Goal: Communication & Community: Answer question/provide support

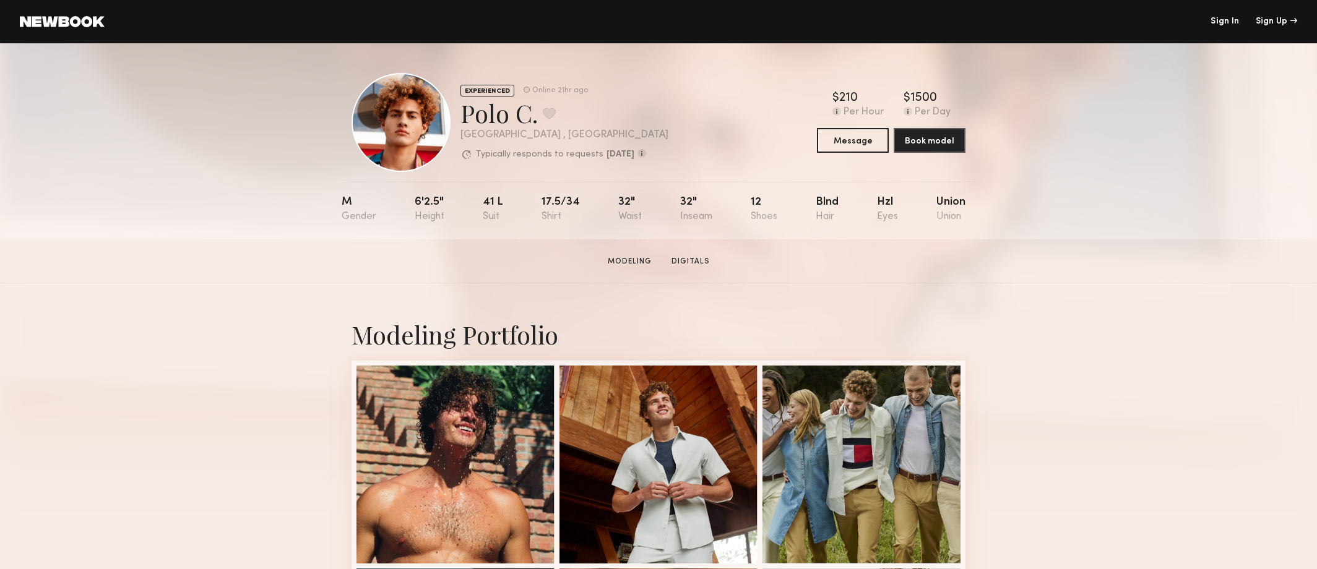
click at [1234, 24] on link "Sign In" at bounding box center [1224, 21] width 28 height 9
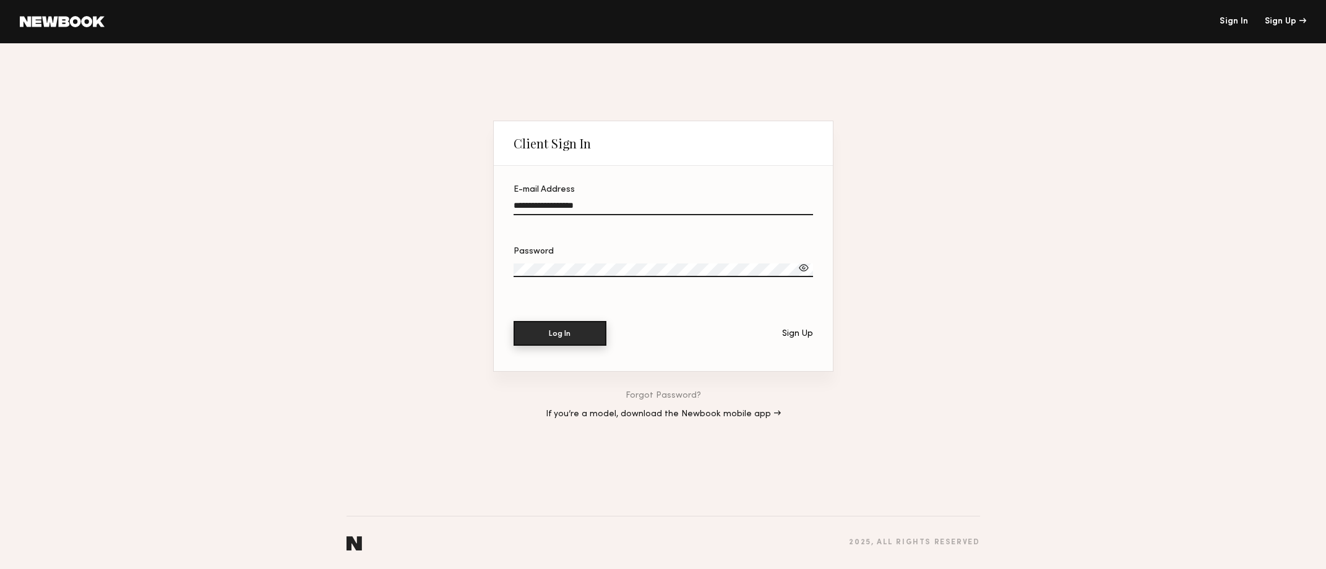
click at [557, 325] on button "Log In" at bounding box center [560, 333] width 93 height 25
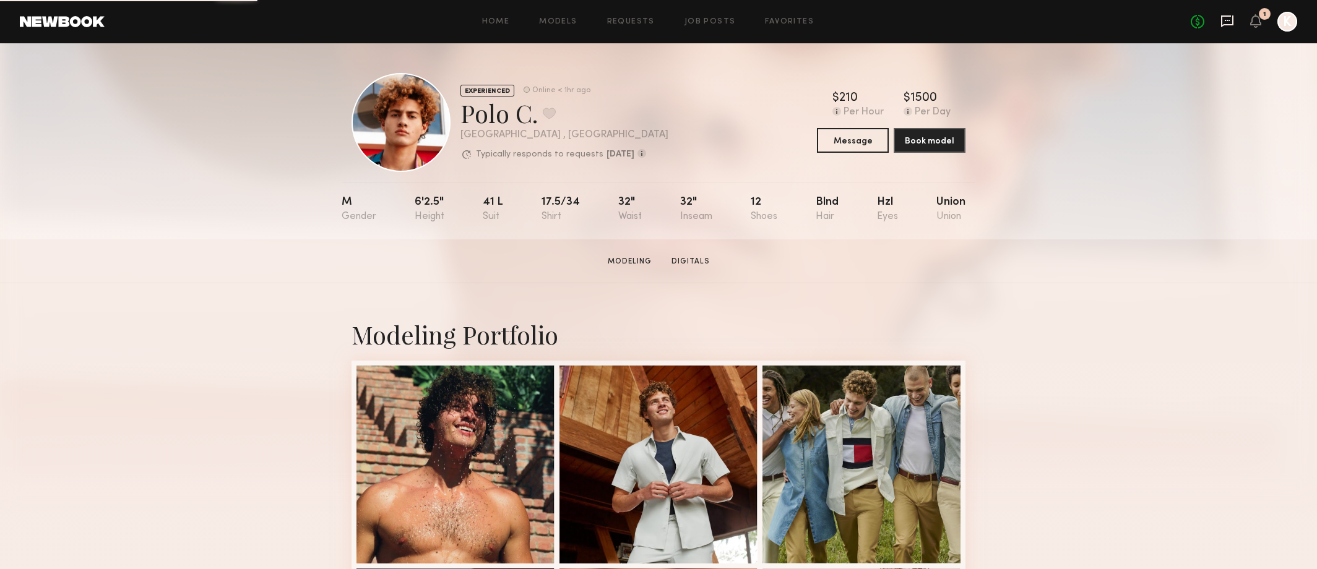
click at [1232, 20] on icon at bounding box center [1227, 21] width 12 height 12
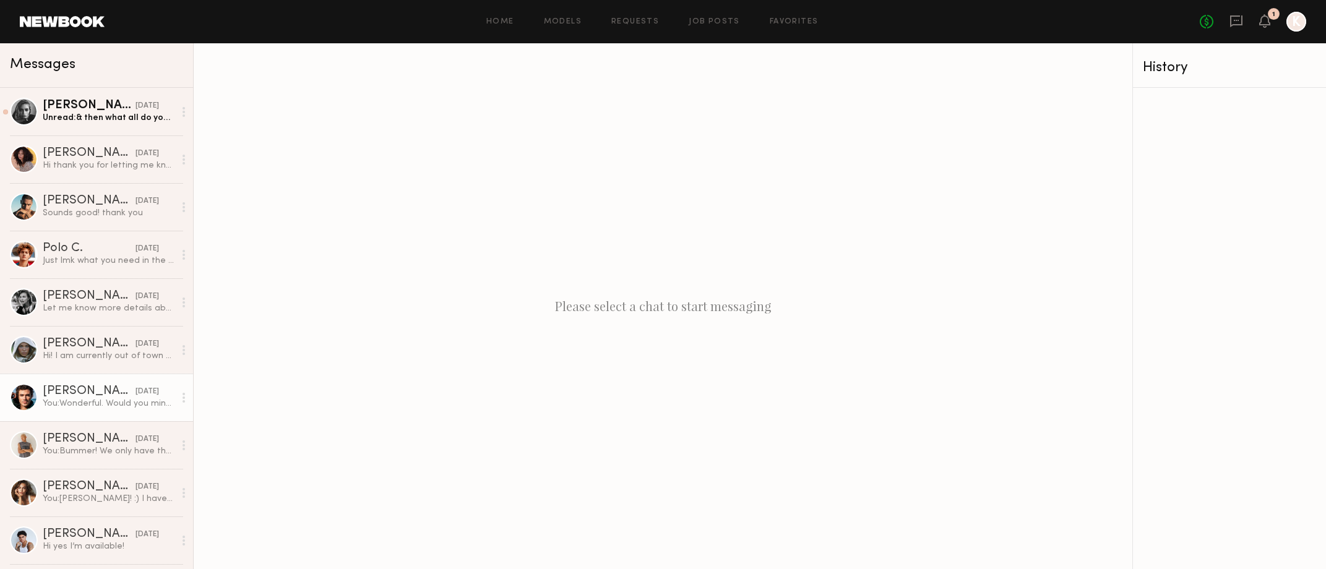
click at [117, 407] on div "You: Wonderful. Would you mind holding the time? Are you able to send in a cast…" at bounding box center [109, 404] width 132 height 12
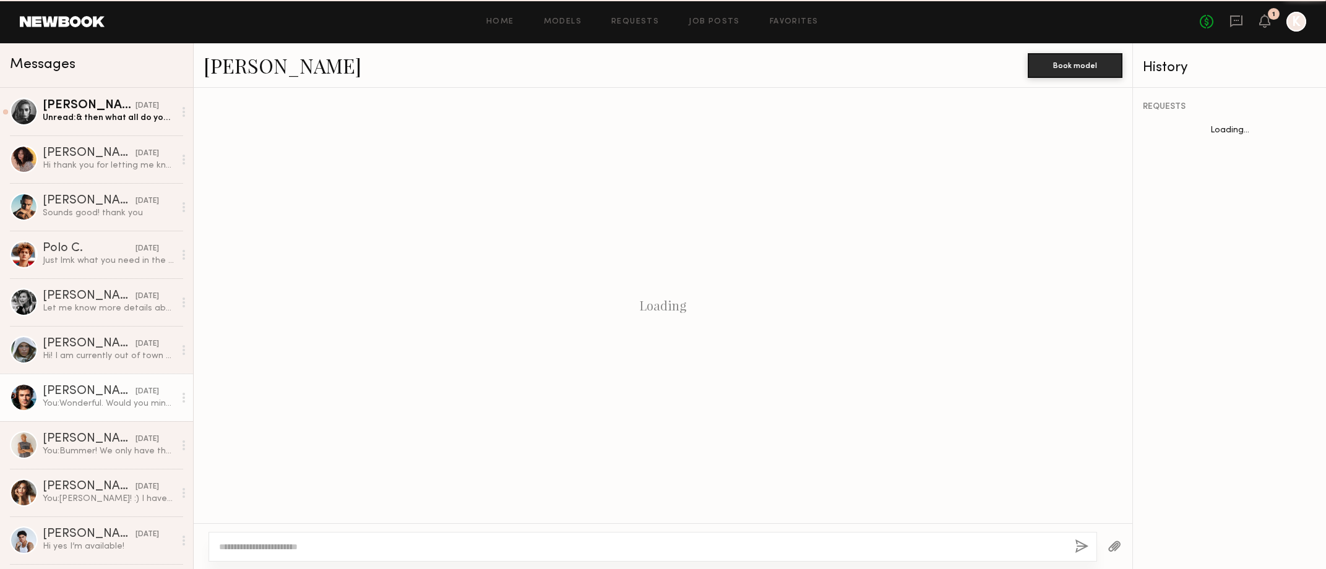
scroll to position [429, 0]
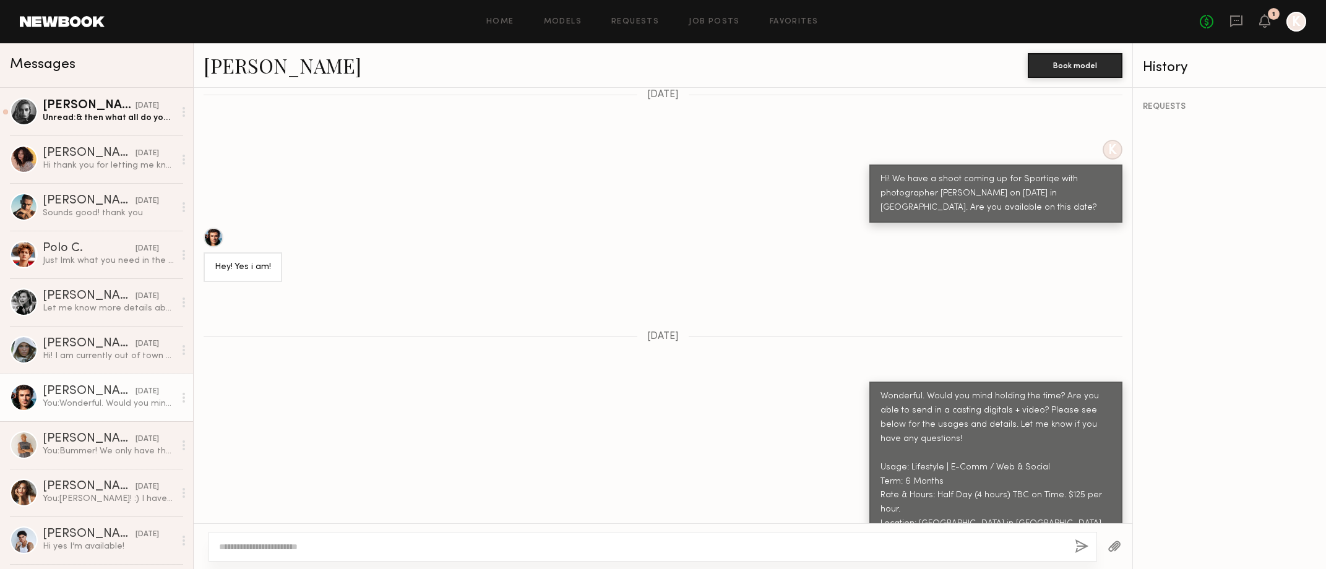
click at [215, 228] on div at bounding box center [214, 238] width 20 height 20
click at [79, 400] on div "You: Wonderful. Would you mind holding the time? Are you able to send in a cast…" at bounding box center [109, 404] width 132 height 12
click at [243, 56] on link "Chase H." at bounding box center [283, 65] width 158 height 27
click at [136, 251] on div "09/09/2025" at bounding box center [148, 249] width 24 height 12
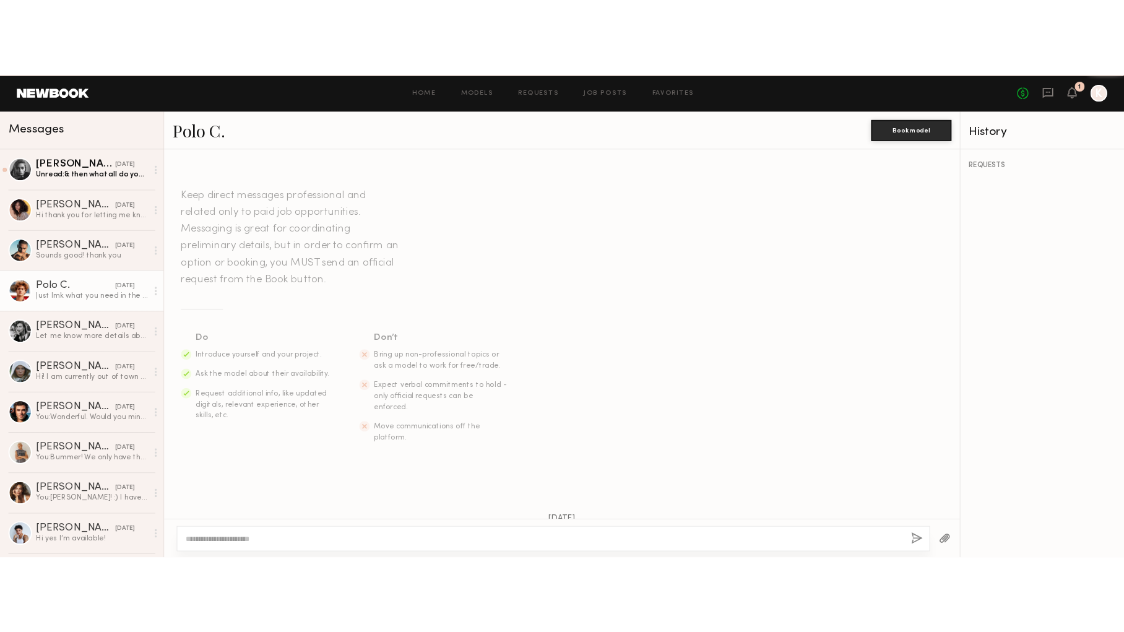
scroll to position [562, 0]
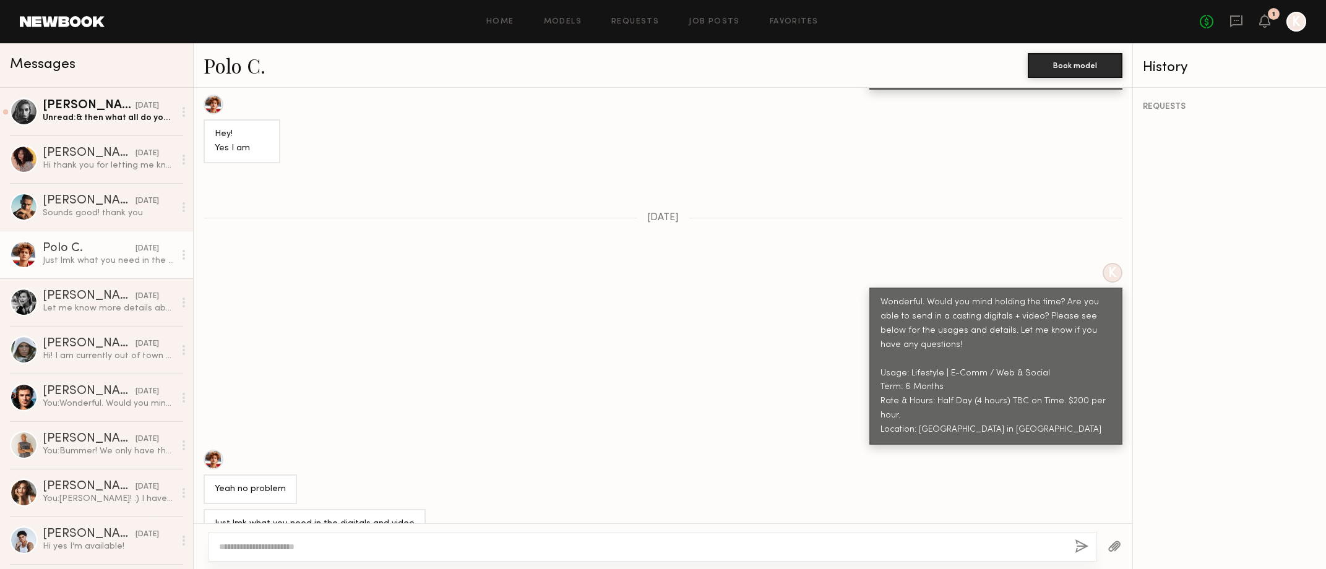
click at [225, 69] on link "Polo C." at bounding box center [235, 65] width 62 height 27
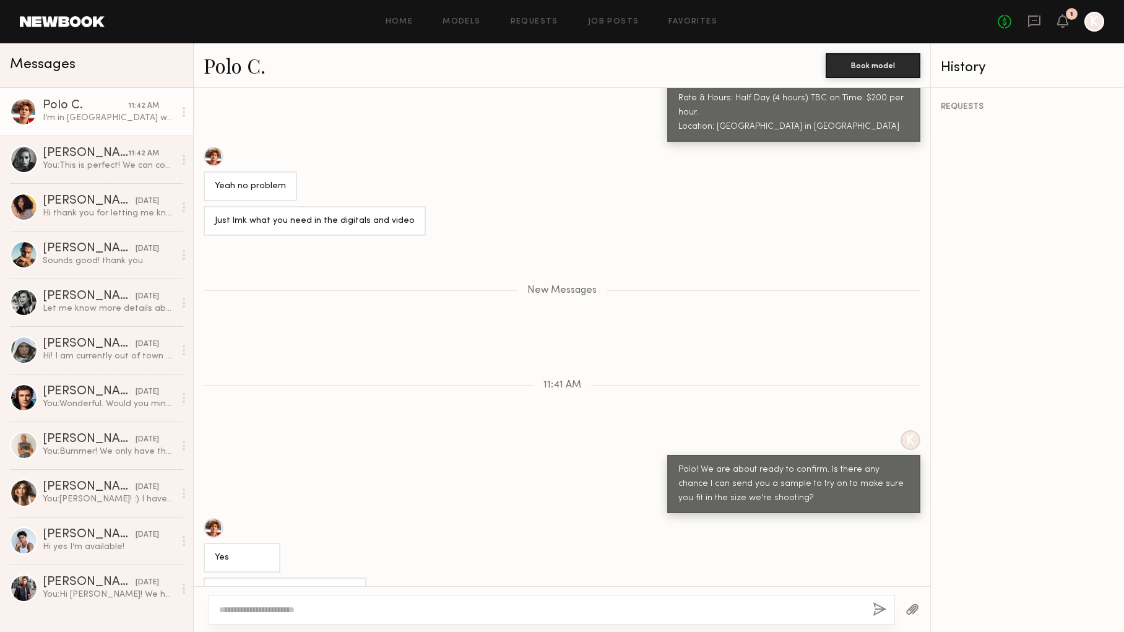
scroll to position [869, 0]
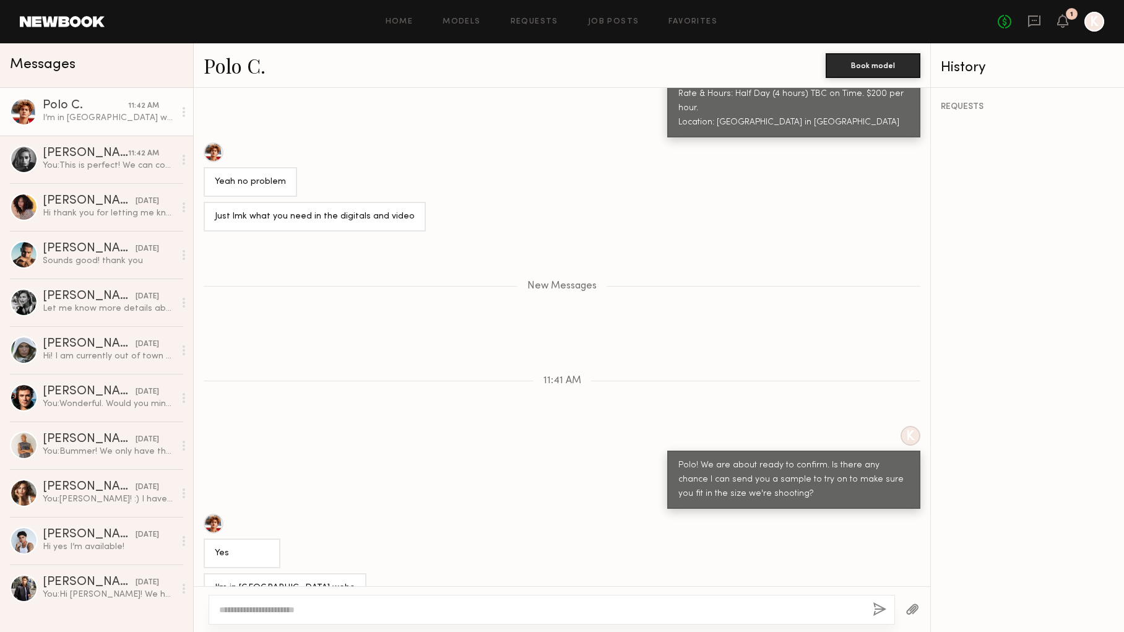
click at [295, 600] on div at bounding box center [552, 610] width 686 height 30
click at [298, 610] on textarea at bounding box center [540, 609] width 643 height 12
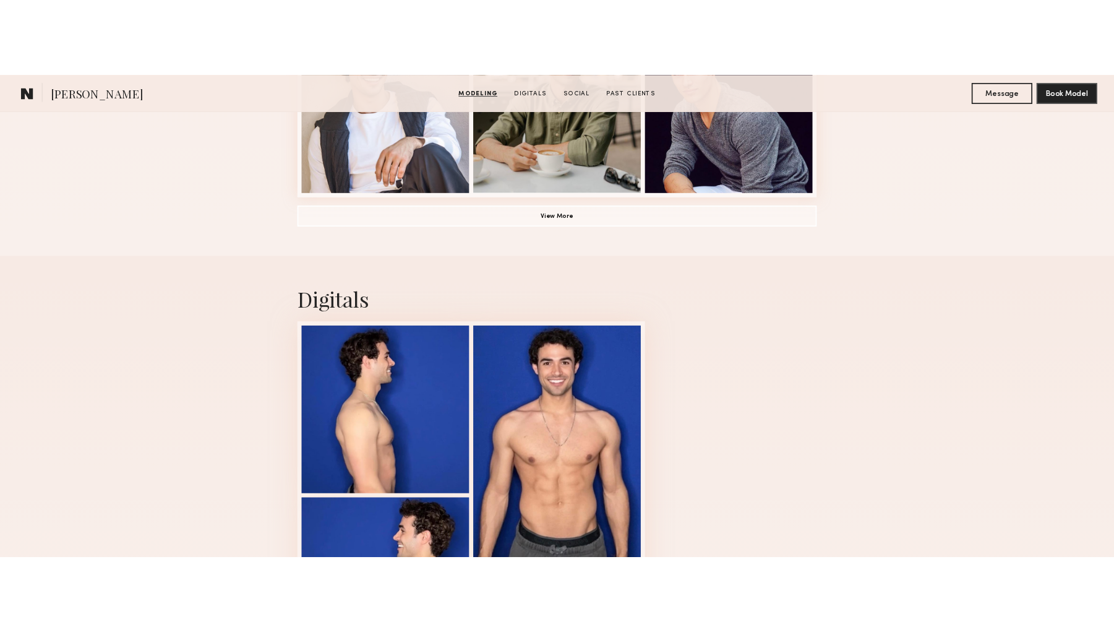
scroll to position [1034, 0]
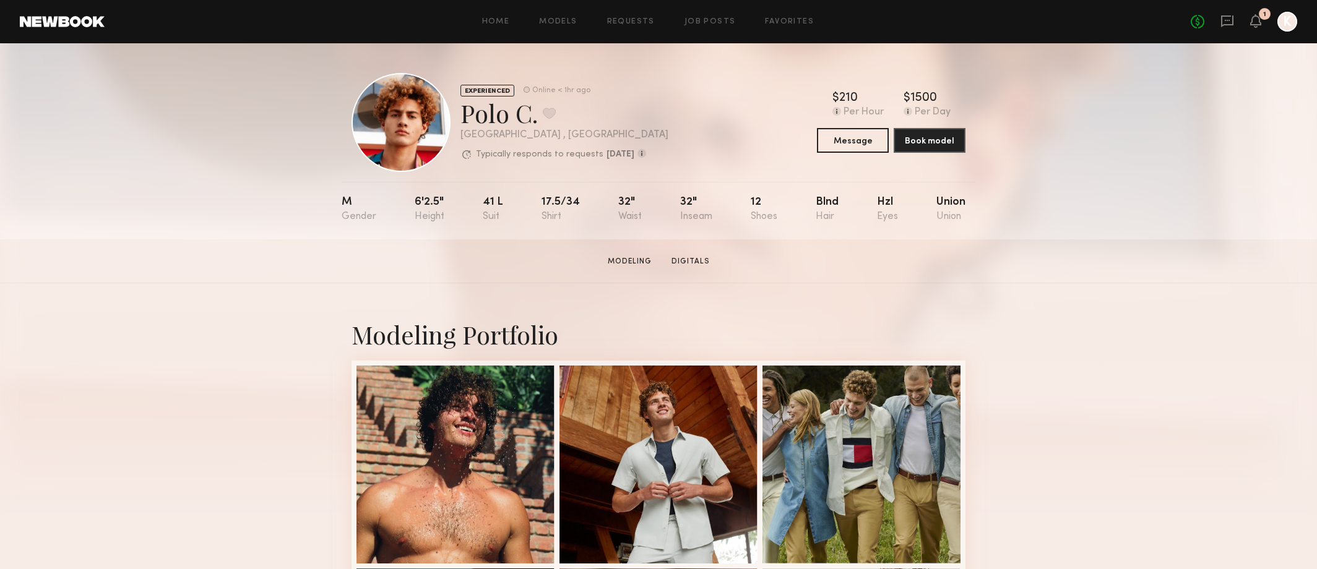
click at [435, 223] on div "M 6'2.5" 41 l 17.5/34 32" 32" 12 Blnd Hzl Union" at bounding box center [654, 211] width 624 height 58
click at [619, 222] on div "M 6'2.5" 41 l 17.5/34 32" 32" 12 Blnd Hzl Union" at bounding box center [654, 211] width 624 height 58
click at [695, 258] on link "Digitals" at bounding box center [690, 261] width 48 height 11
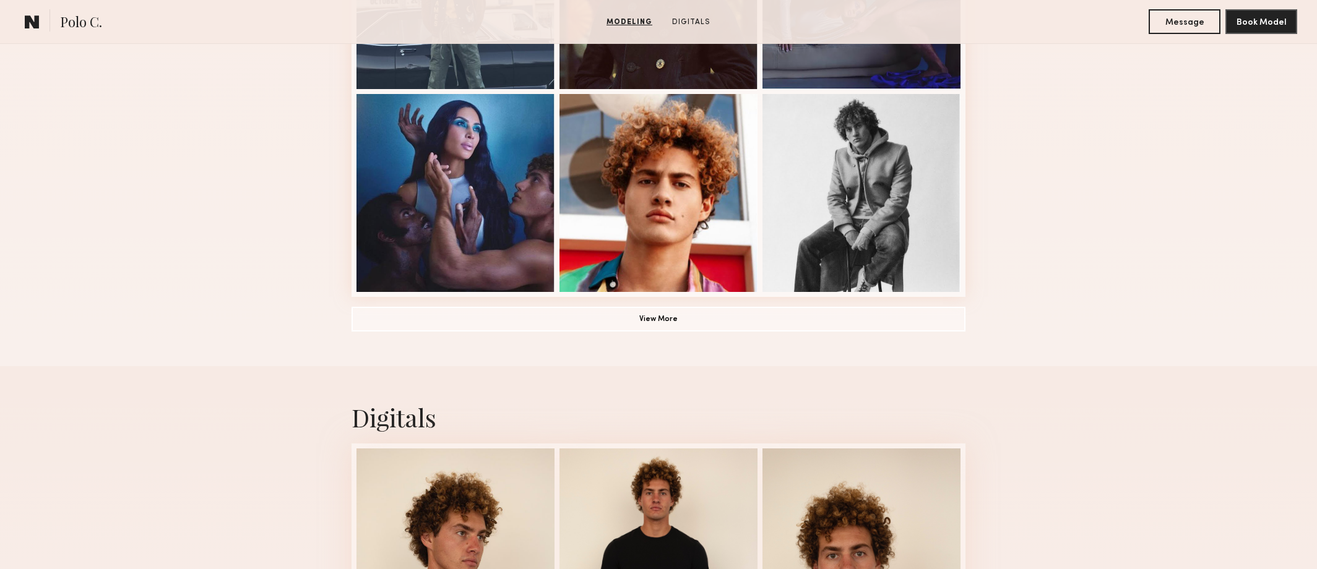
scroll to position [881, 0]
click at [681, 329] on button "View More" at bounding box center [658, 318] width 614 height 25
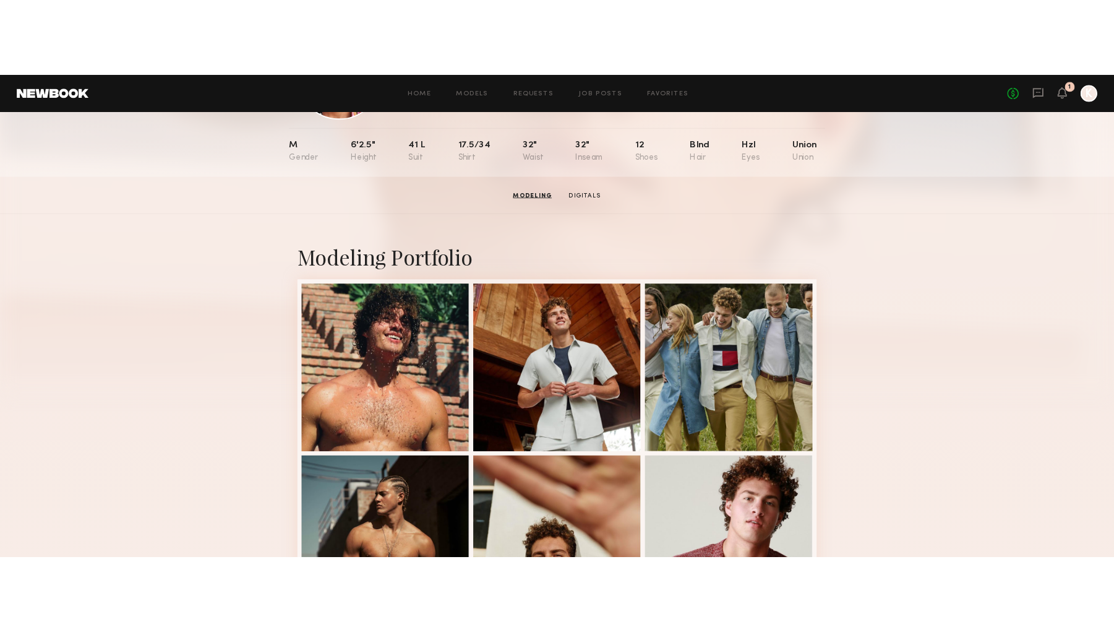
scroll to position [0, 0]
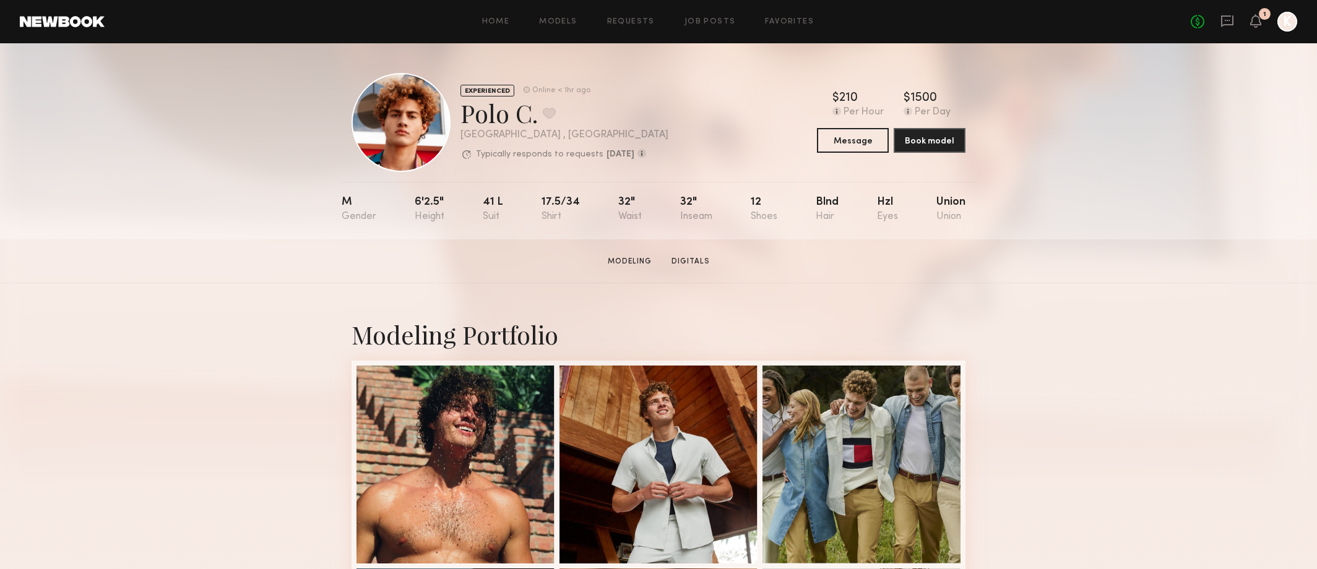
click at [499, 106] on div "Polo C. Favorite" at bounding box center [564, 113] width 208 height 33
click at [80, 28] on header "Home Models Requests Job Posts Favorites Sign Out No fees up to $5,000 1 K" at bounding box center [658, 21] width 1317 height 43
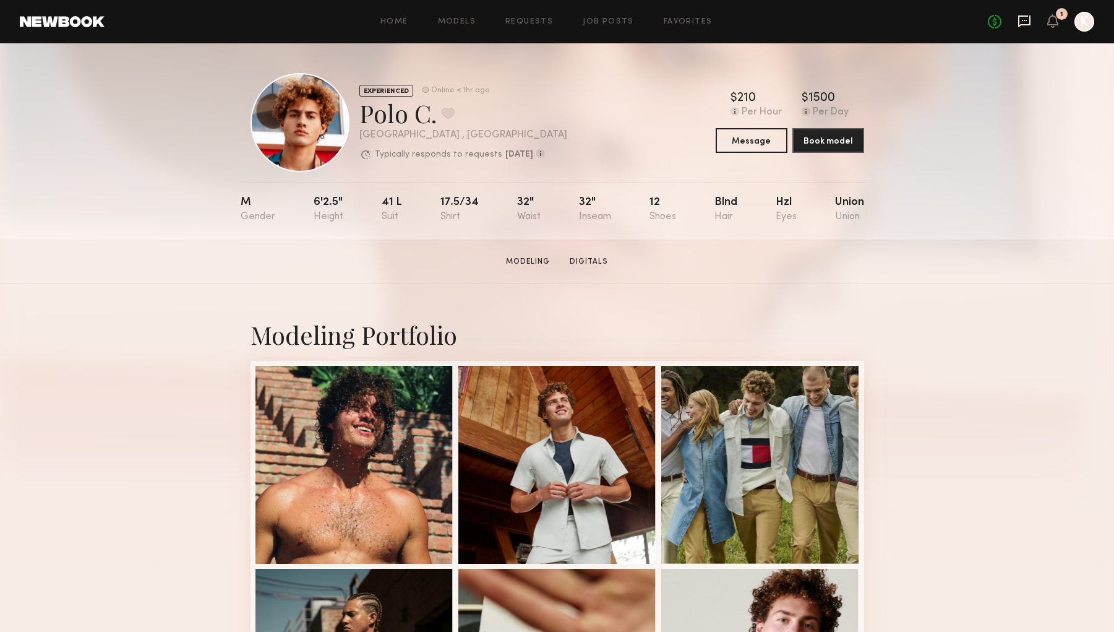
drag, startPoint x: 1017, startPoint y: 15, endPoint x: 1017, endPoint y: 22, distance: 7.5
click at [1017, 22] on div "No fees up to $5,000 1 K" at bounding box center [1041, 22] width 106 height 20
click at [1023, 22] on icon at bounding box center [1025, 21] width 14 height 14
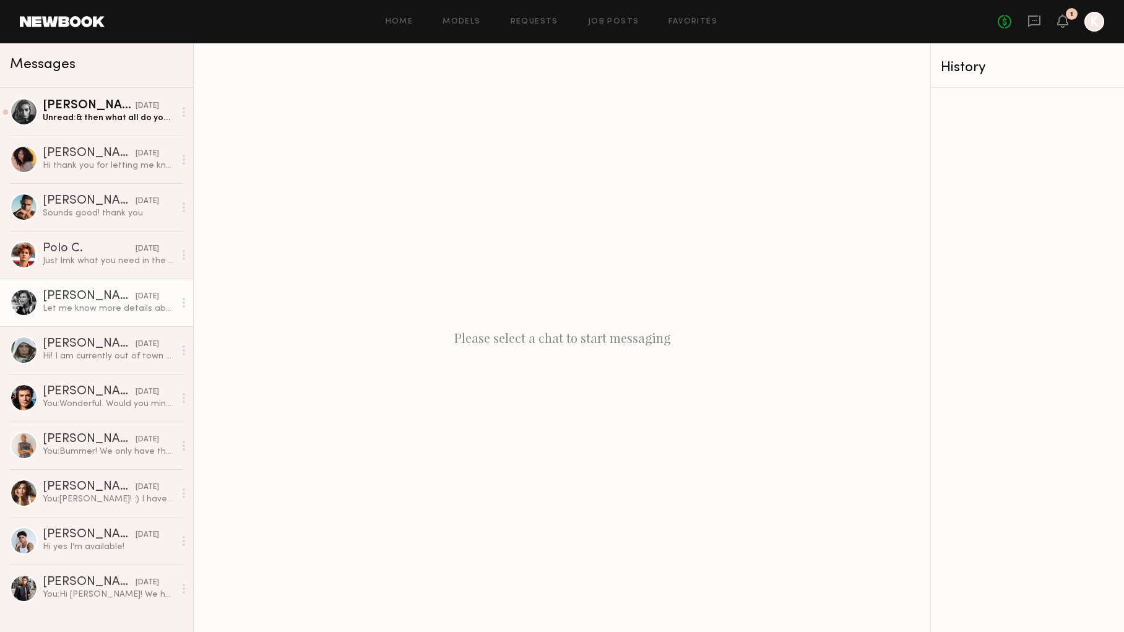
drag, startPoint x: 111, startPoint y: 257, endPoint x: 175, endPoint y: 319, distance: 88.8
click at [111, 257] on div "Just lmk what you need in the digitals and video" at bounding box center [109, 261] width 132 height 12
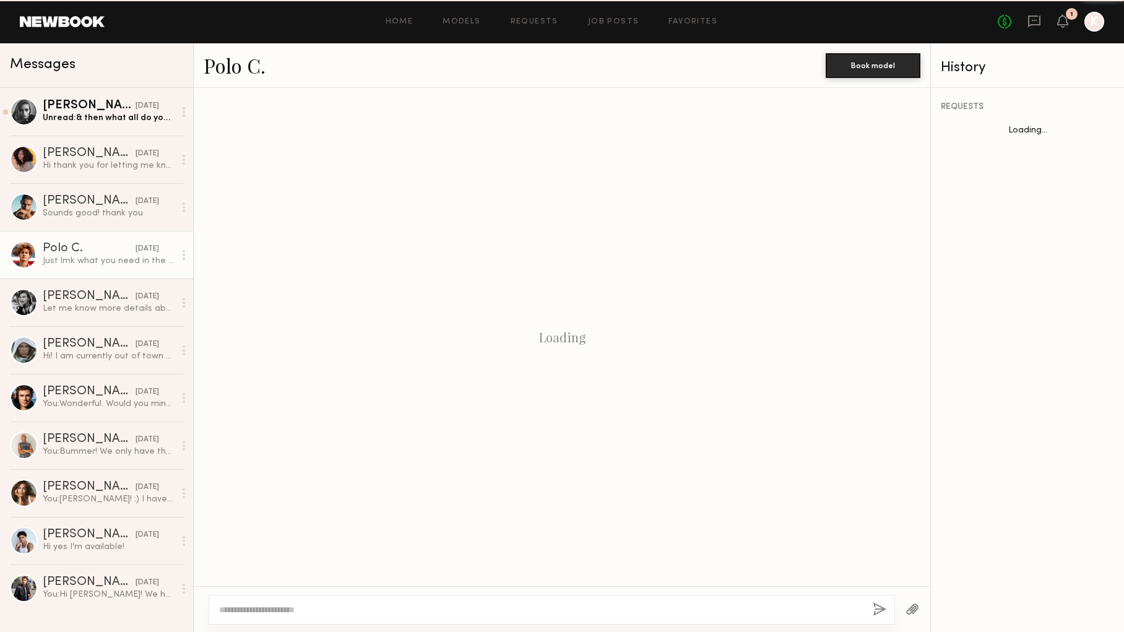
scroll to position [499, 0]
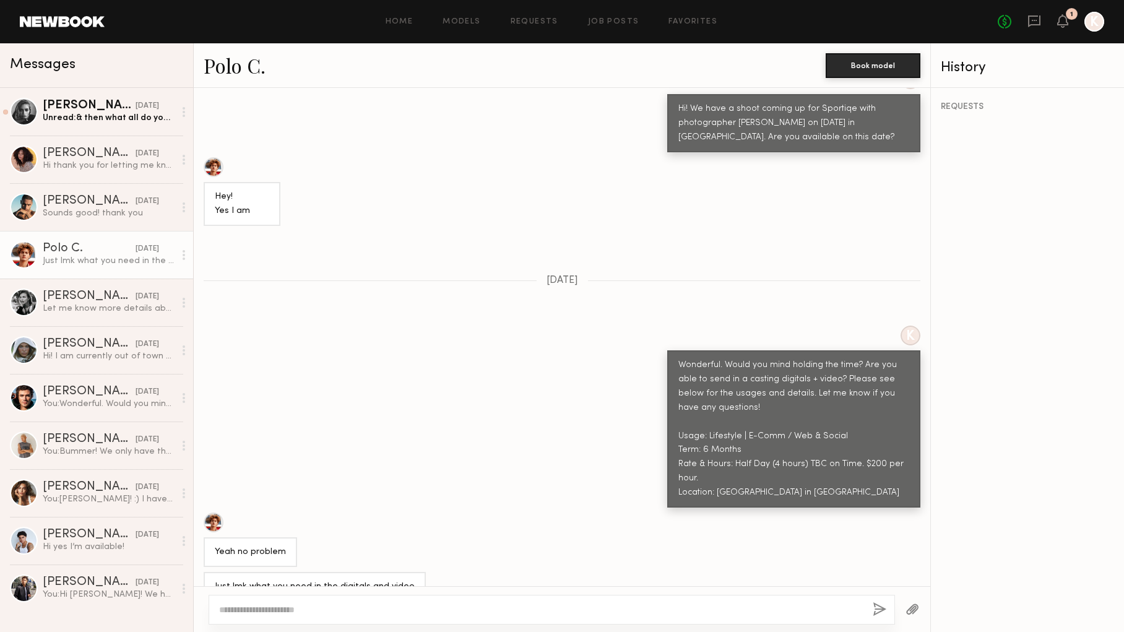
click at [321, 569] on textarea at bounding box center [540, 609] width 643 height 12
drag, startPoint x: 304, startPoint y: 608, endPoint x: 152, endPoint y: 582, distance: 155.1
click at [152, 569] on div "Messages Madison S. yesterday Unread: & then what all do you want for the casti…" at bounding box center [562, 337] width 1124 height 588
type textarea "**********"
click at [869, 569] on div "**********" at bounding box center [552, 610] width 686 height 30
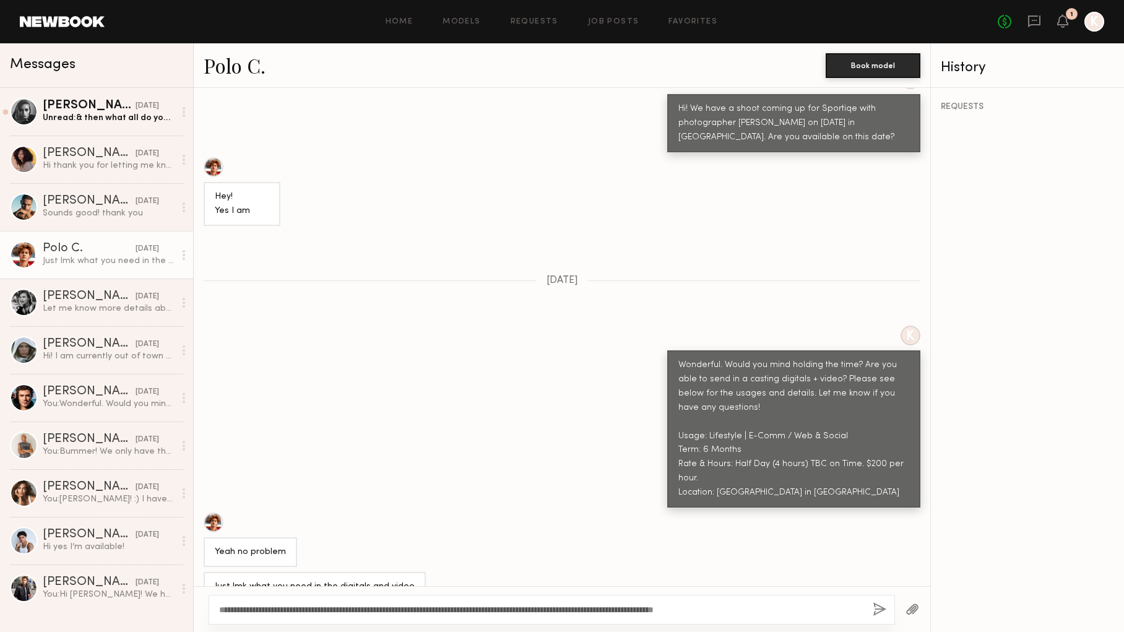
click at [880, 569] on button "button" at bounding box center [879, 609] width 14 height 15
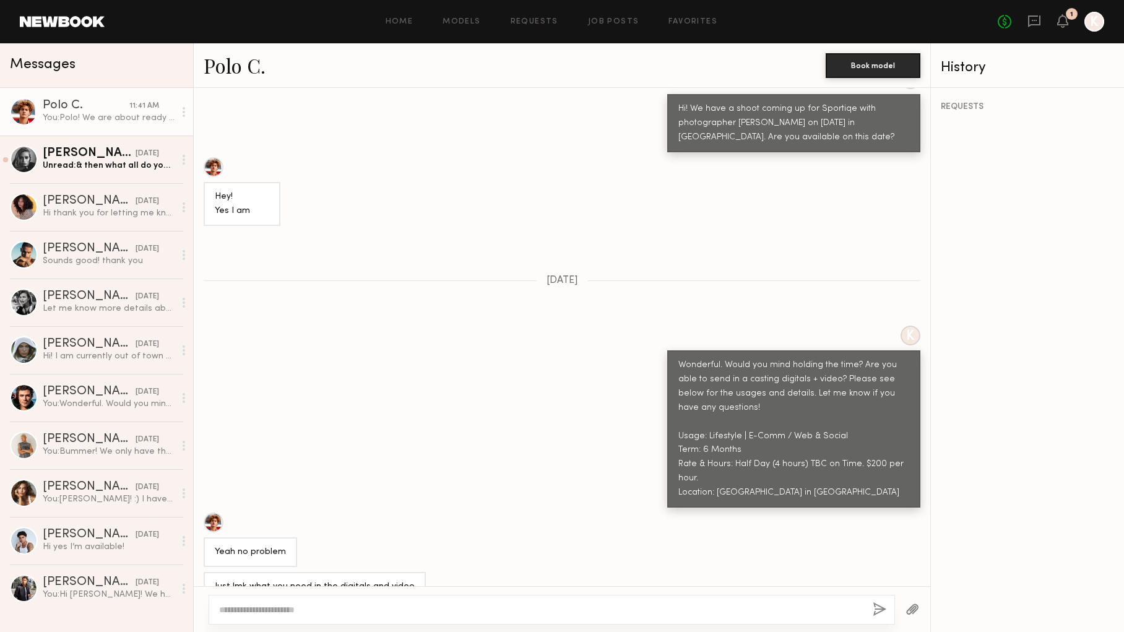
scroll to position [751, 0]
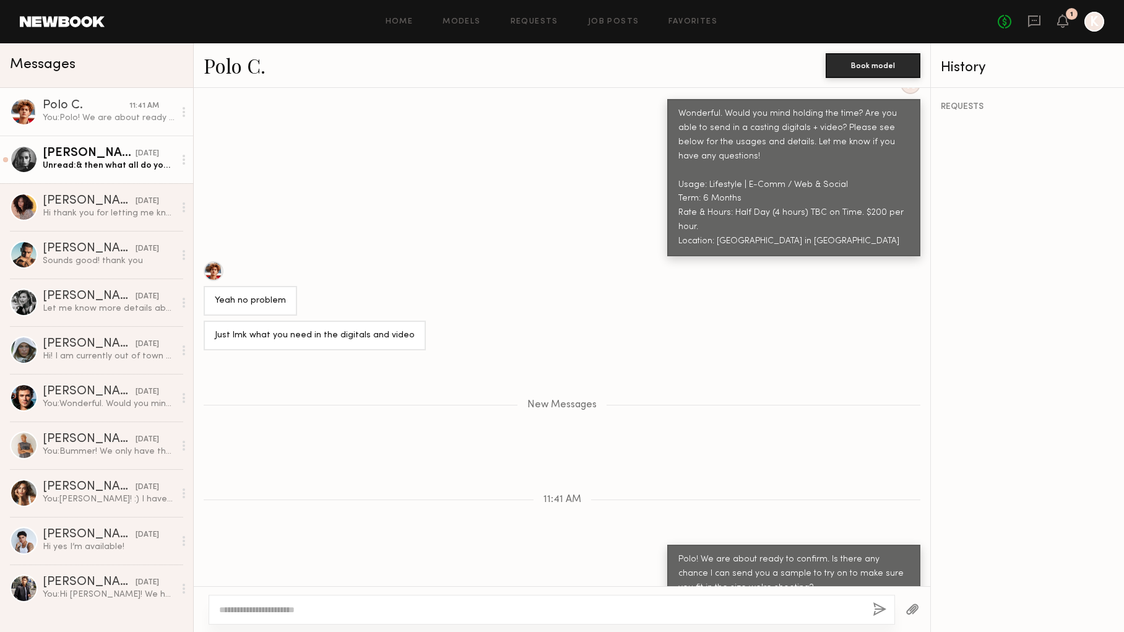
click at [158, 163] on div "Unread: & then what all do you want for the casting vid? I can try to take once…" at bounding box center [109, 166] width 132 height 12
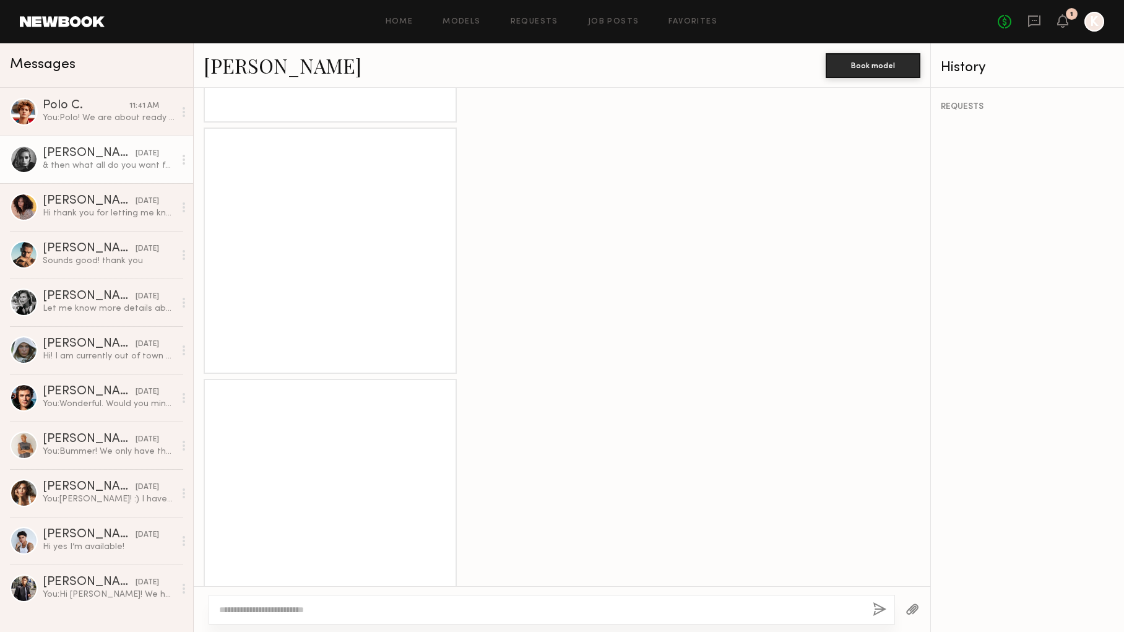
scroll to position [1137, 0]
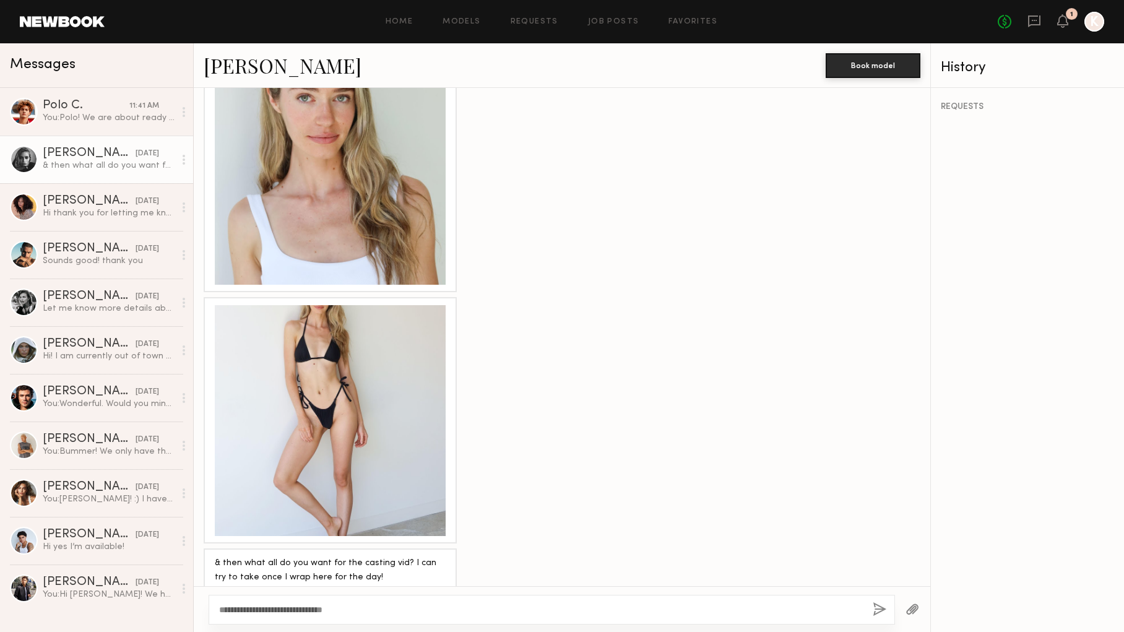
type textarea "**********"
click at [878, 569] on button "button" at bounding box center [879, 609] width 14 height 15
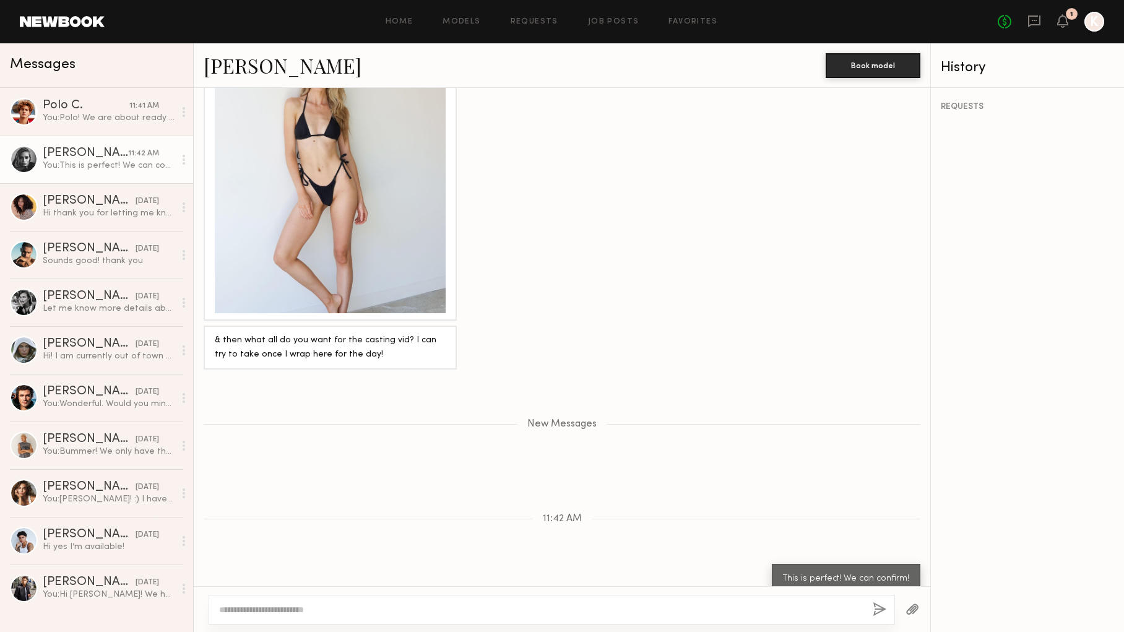
click at [435, 569] on textarea at bounding box center [540, 609] width 643 height 12
type textarea "*****"
